Goal: Task Accomplishment & Management: Use online tool/utility

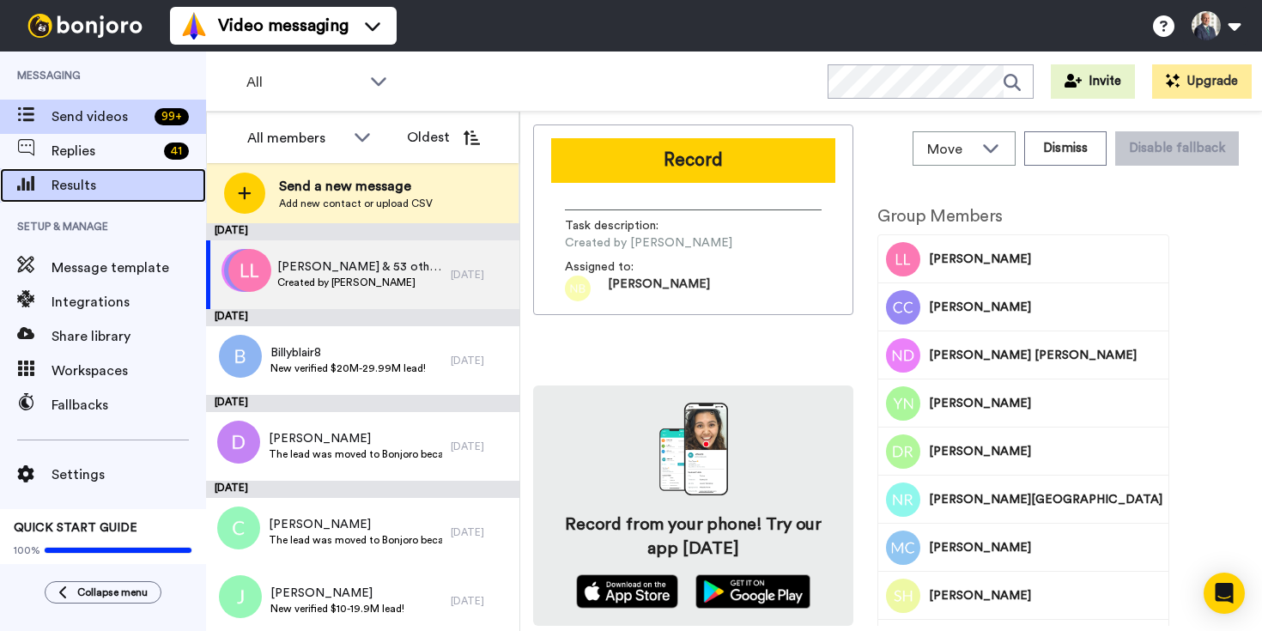
drag, startPoint x: 94, startPoint y: 183, endPoint x: 107, endPoint y: 182, distance: 12.9
click at [94, 183] on span "Results" at bounding box center [129, 185] width 155 height 21
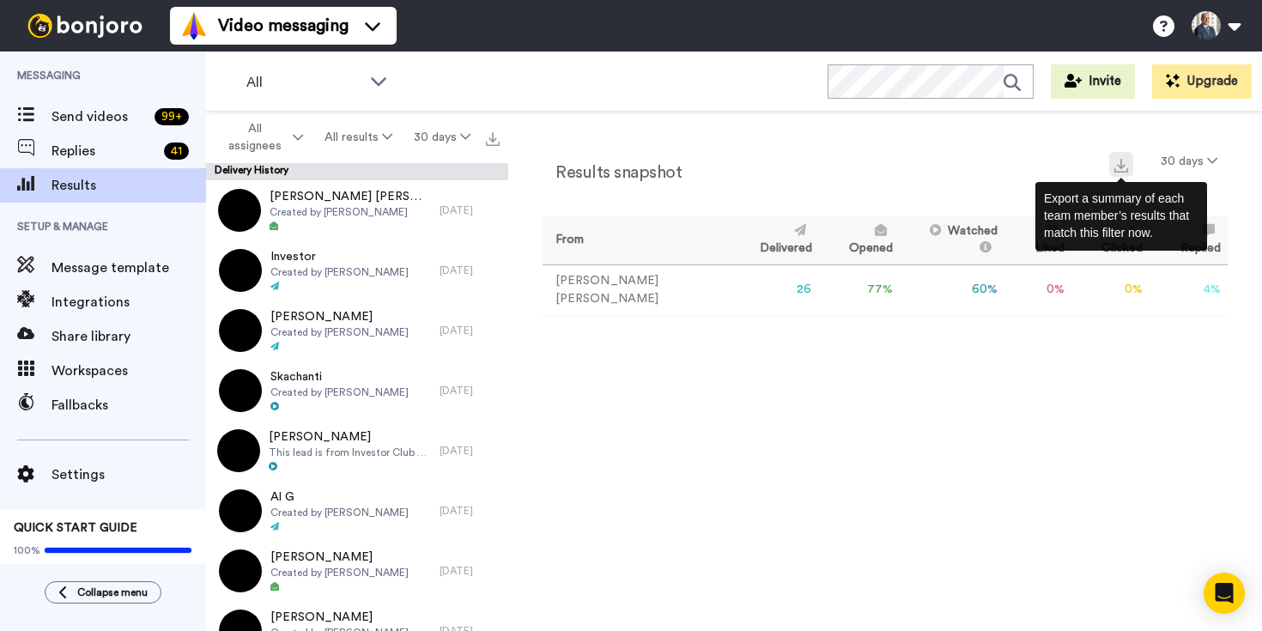
click at [1132, 167] on button at bounding box center [1121, 164] width 24 height 25
drag, startPoint x: 1001, startPoint y: 413, endPoint x: 763, endPoint y: 556, distance: 277.3
click at [998, 416] on div "Results snapshot 30 days From Delivered Opened Watched Liked Clicked Replied Fa…" at bounding box center [885, 376] width 754 height 528
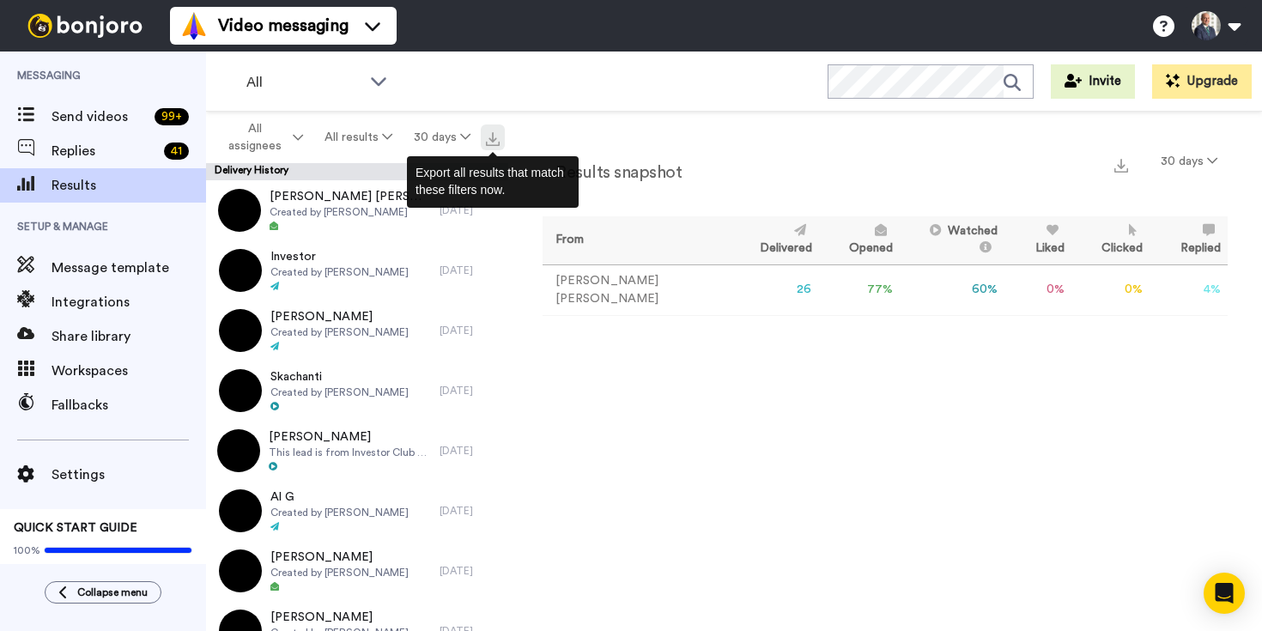
click at [491, 141] on img at bounding box center [493, 139] width 14 height 14
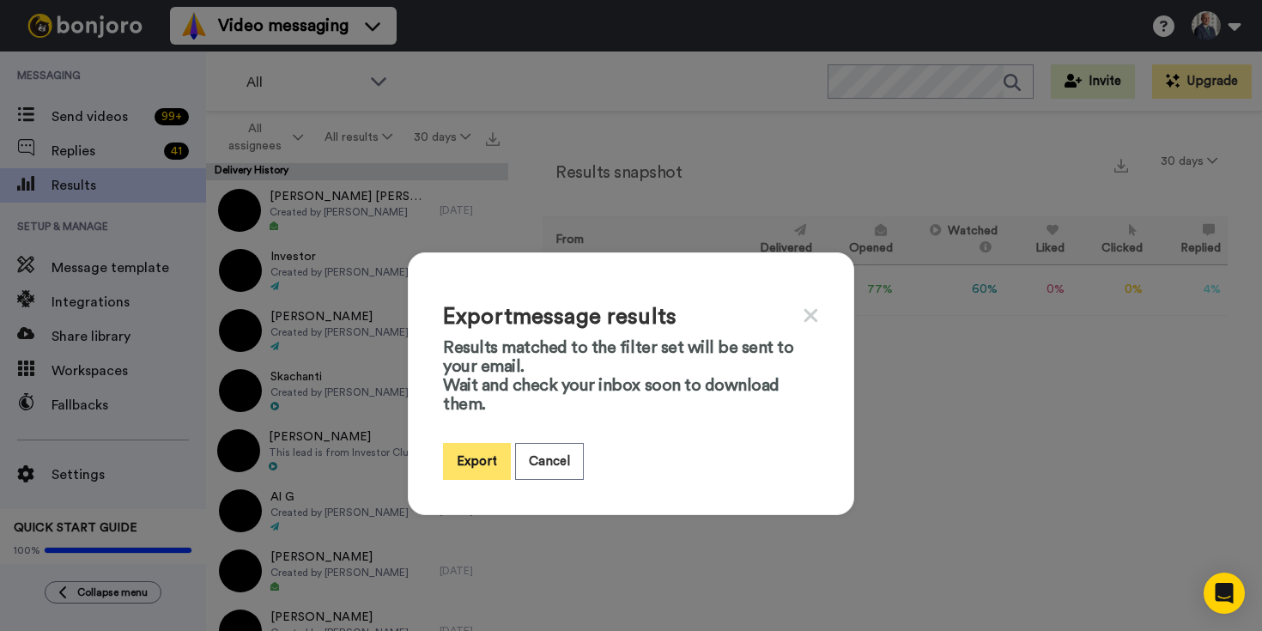
click at [485, 461] on button "Export" at bounding box center [477, 461] width 68 height 37
